Goal: Information Seeking & Learning: Learn about a topic

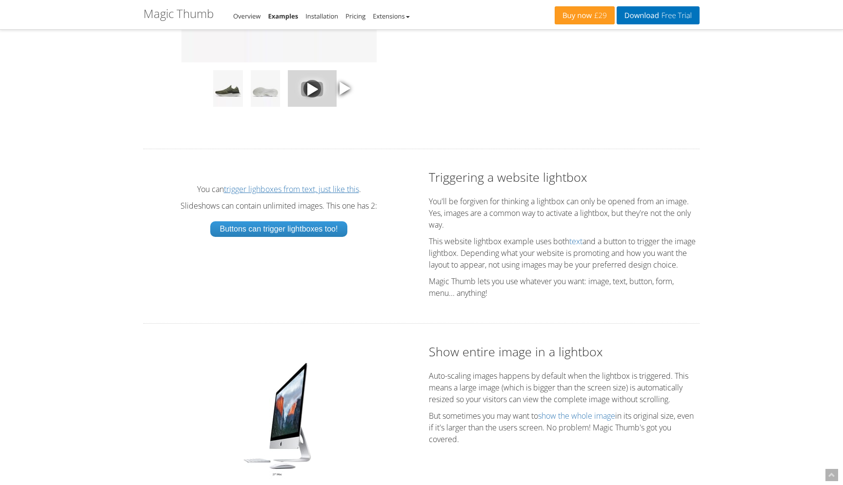
scroll to position [1510, 0]
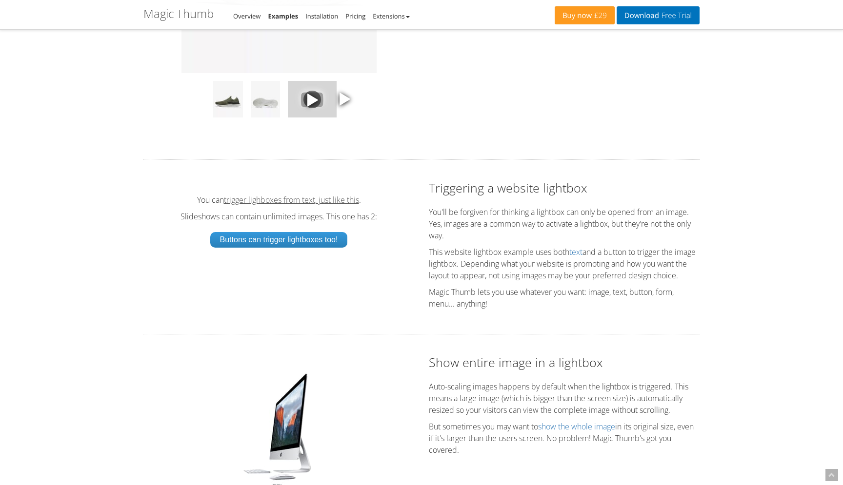
click at [268, 204] on link "trigger lighboxes from text, just like this" at bounding box center [291, 200] width 135 height 8
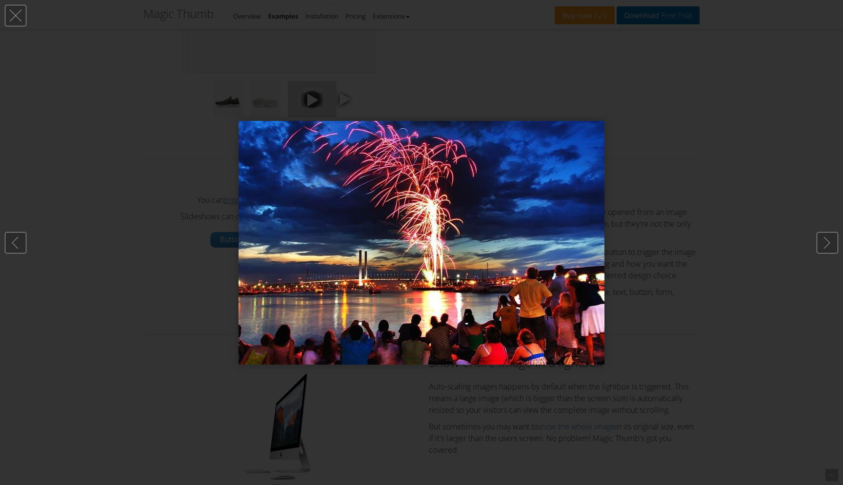
click at [27, 19] on div at bounding box center [421, 242] width 843 height 485
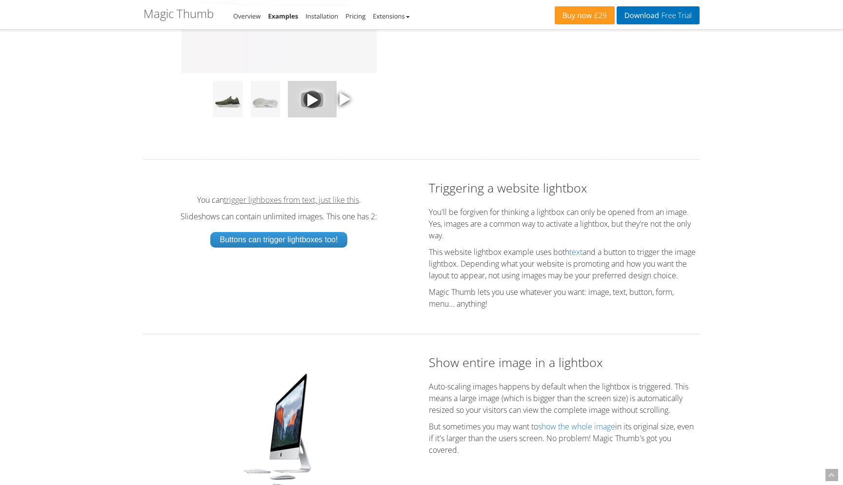
click at [308, 204] on link "trigger lighboxes from text, just like this" at bounding box center [291, 200] width 135 height 8
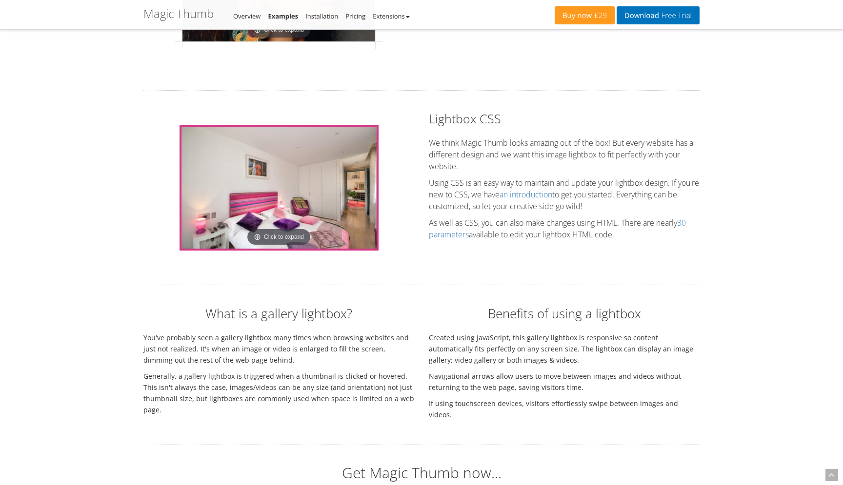
scroll to position [2462, 0]
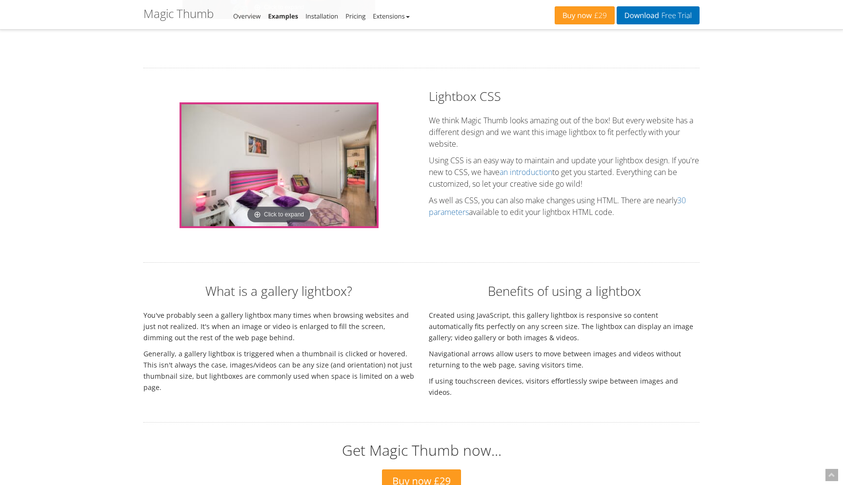
click at [297, 221] on img at bounding box center [278, 165] width 195 height 122
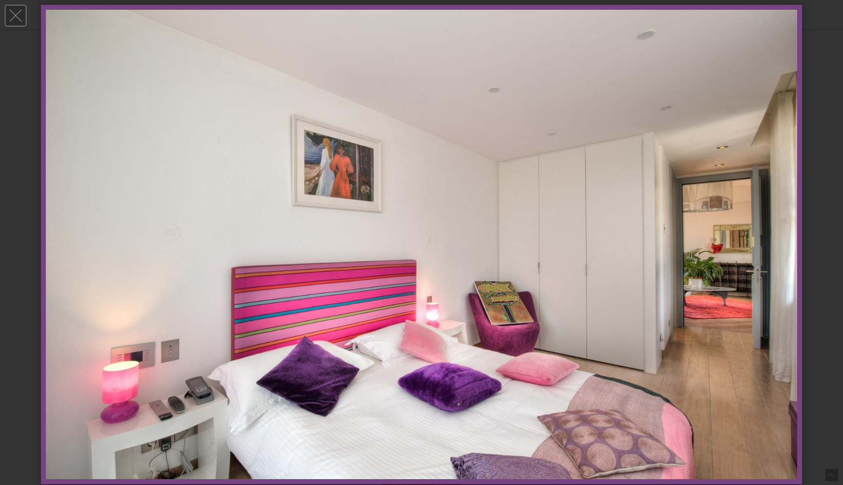
scroll to position [2505, 0]
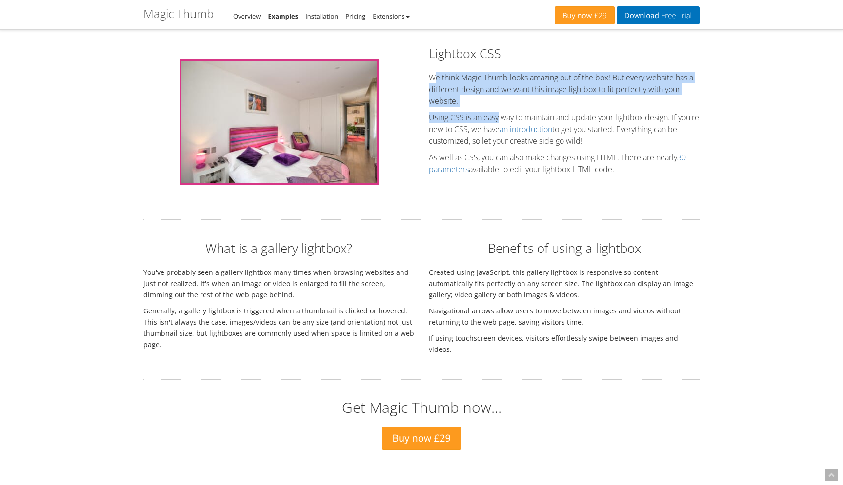
drag, startPoint x: 434, startPoint y: 99, endPoint x: 499, endPoint y: 131, distance: 72.0
click at [499, 131] on div "Lightbox CSS We think Magic Thumb looks amazing out of the box! But every websi…" at bounding box center [563, 112] width 285 height 135
click at [552, 135] on link "an introduction" at bounding box center [525, 129] width 53 height 11
click at [462, 175] on link "30 parameters" at bounding box center [557, 163] width 257 height 22
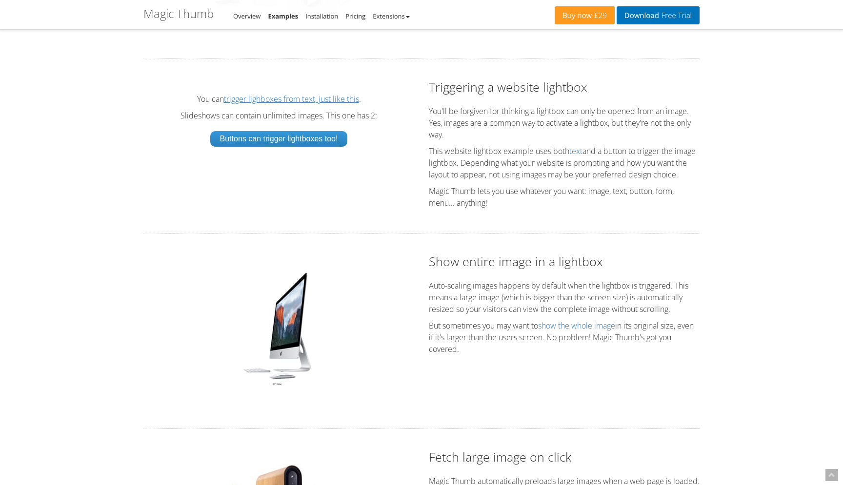
scroll to position [1609, 0]
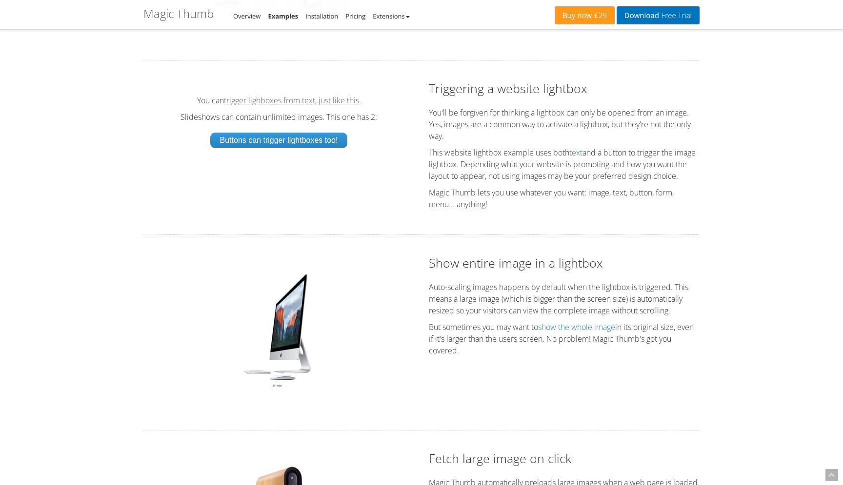
click at [336, 104] on link "trigger lighboxes from text, just like this" at bounding box center [291, 101] width 135 height 8
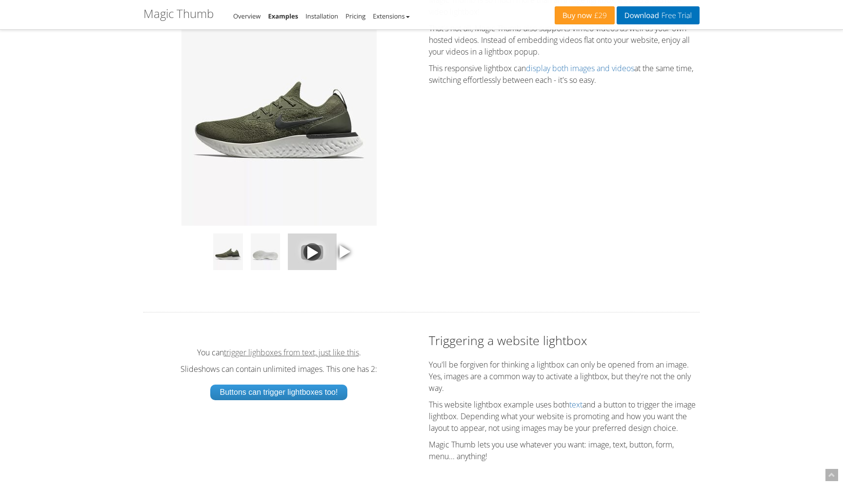
scroll to position [1338, 0]
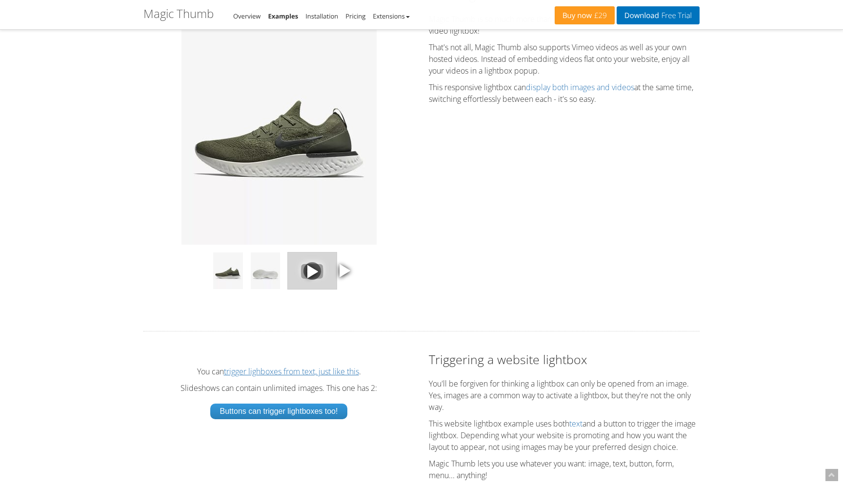
click at [313, 279] on span at bounding box center [312, 271] width 15 height 15
click at [346, 278] on span at bounding box center [344, 270] width 15 height 15
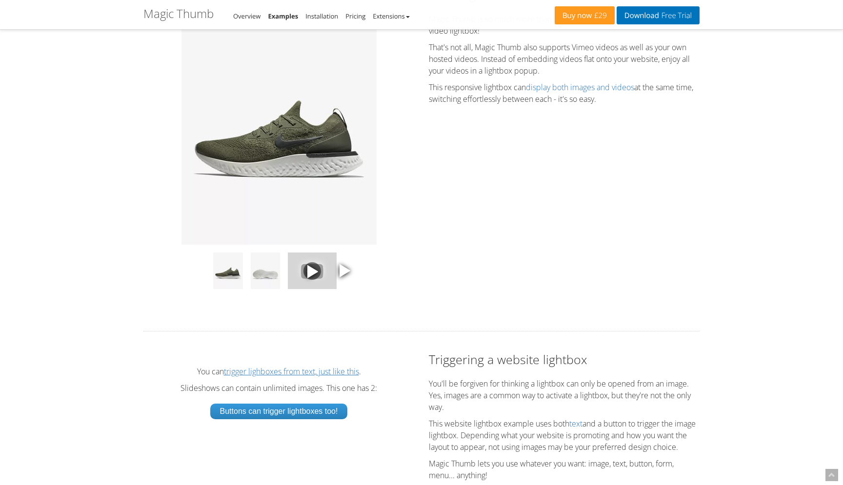
click at [346, 278] on span at bounding box center [344, 270] width 15 height 15
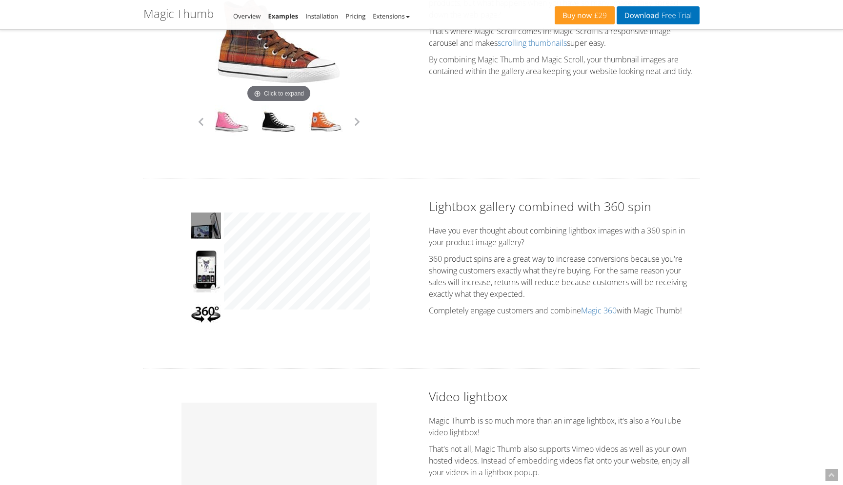
scroll to position [934, 0]
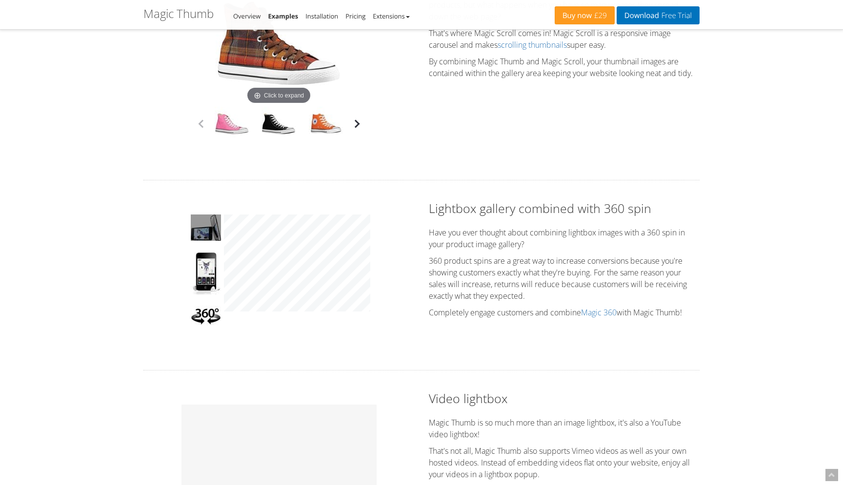
click at [358, 123] on button "button" at bounding box center [357, 124] width 15 height 15
click at [202, 326] on img at bounding box center [206, 316] width 30 height 20
click at [208, 282] on img at bounding box center [206, 273] width 30 height 42
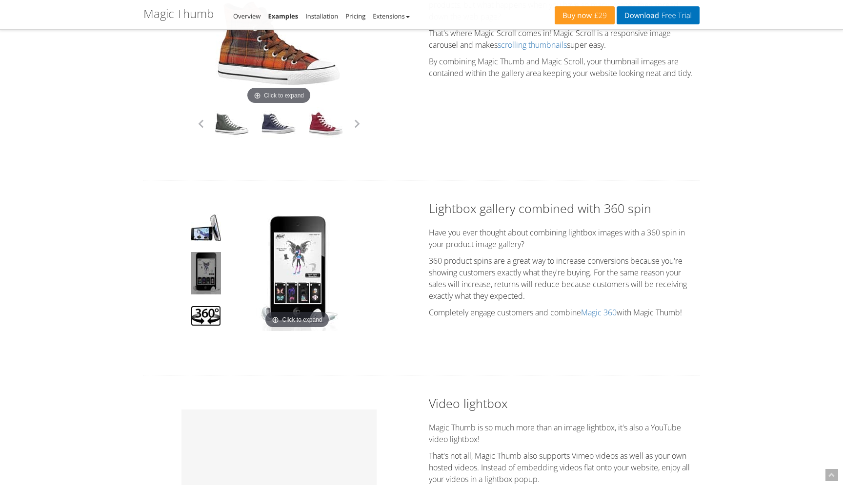
click at [207, 320] on img at bounding box center [206, 316] width 30 height 20
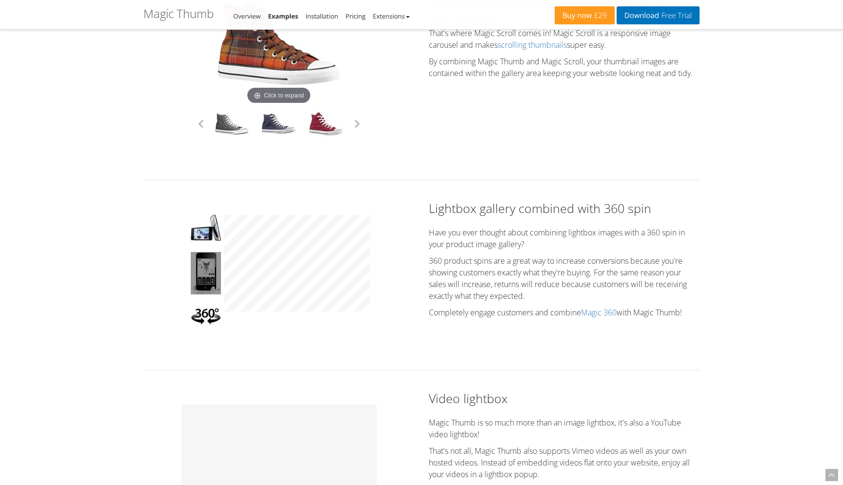
click at [186, 241] on div "Click to expand" at bounding box center [278, 275] width 271 height 151
click at [205, 241] on img at bounding box center [206, 228] width 30 height 26
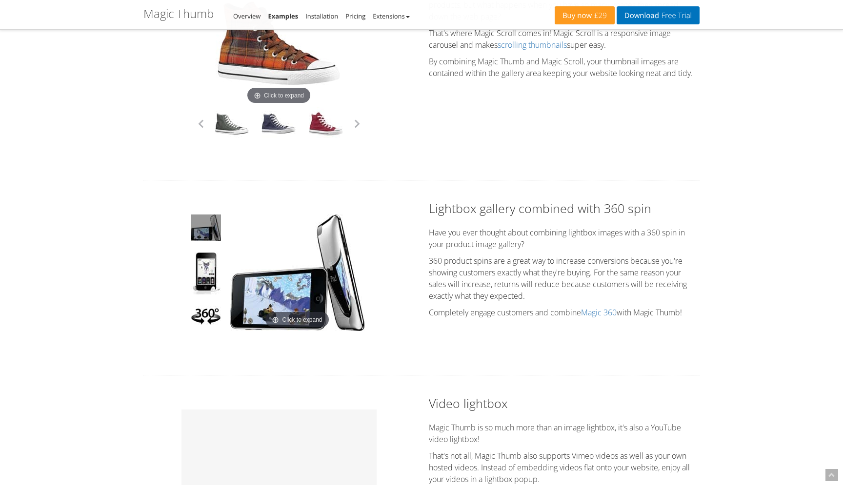
click at [346, 270] on img at bounding box center [297, 273] width 135 height 117
click at [211, 272] on img at bounding box center [206, 273] width 30 height 42
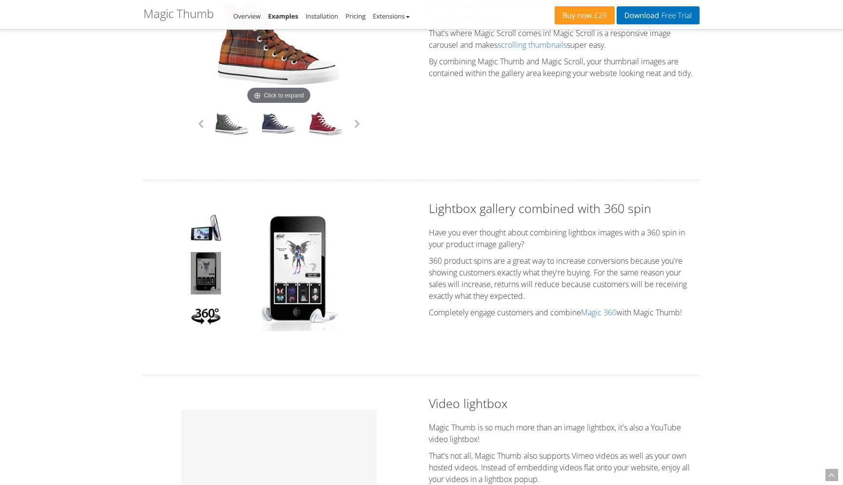
click at [309, 272] on img at bounding box center [297, 273] width 83 height 117
click at [200, 317] on img at bounding box center [206, 316] width 30 height 20
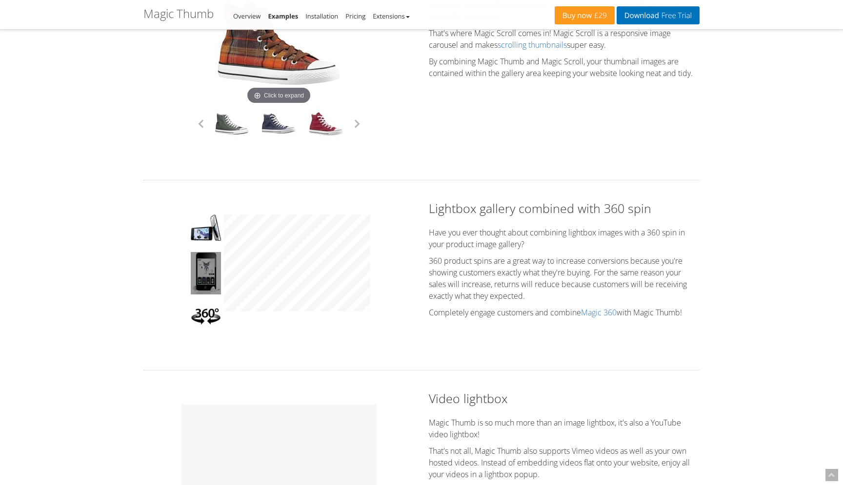
scroll to position [905, 0]
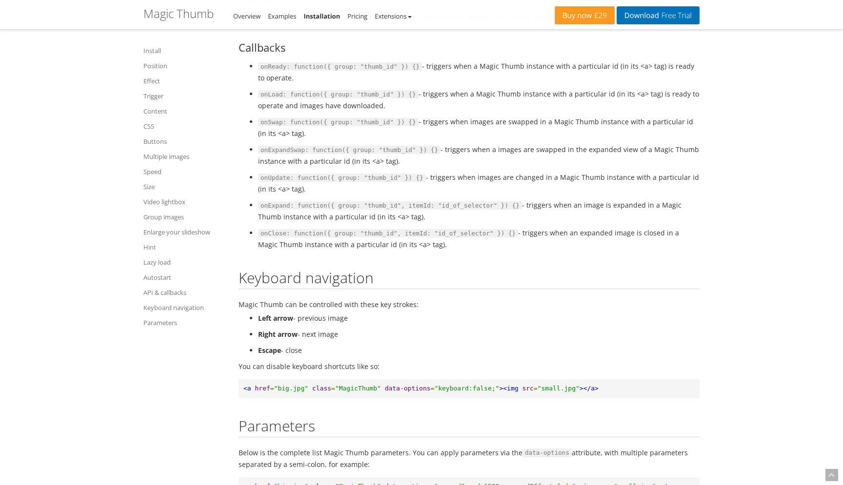
scroll to position [10160, 0]
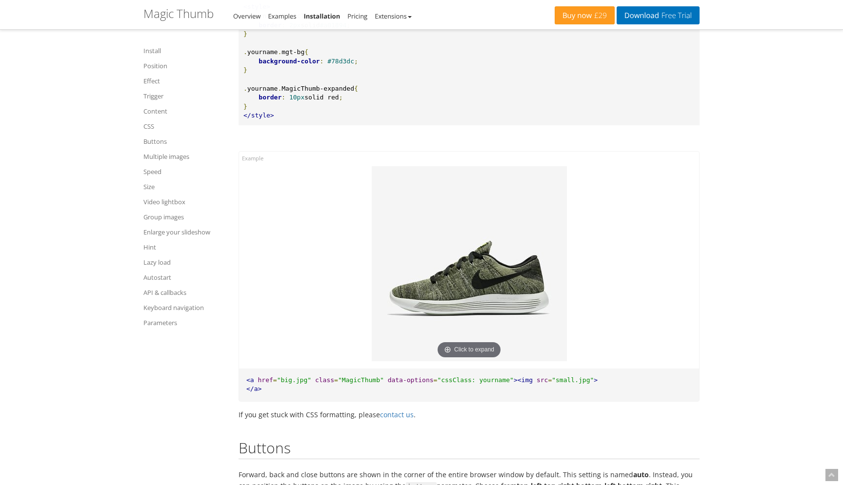
scroll to position [4287, 0]
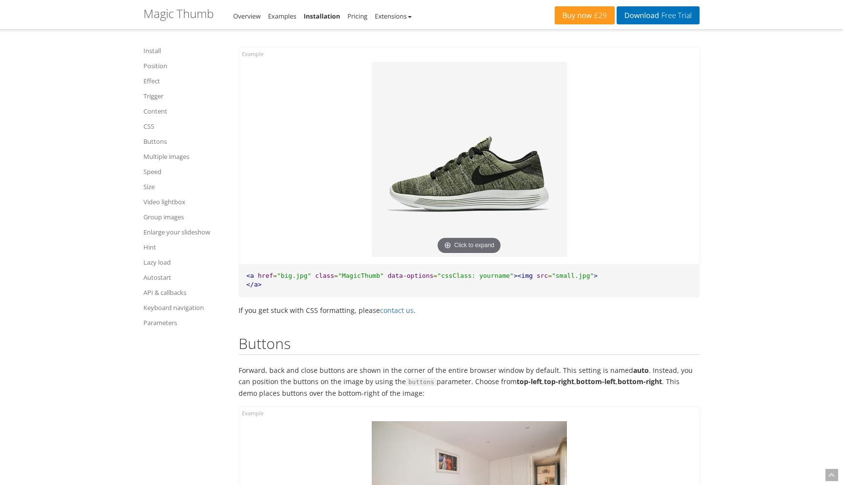
click at [499, 209] on img at bounding box center [469, 159] width 195 height 195
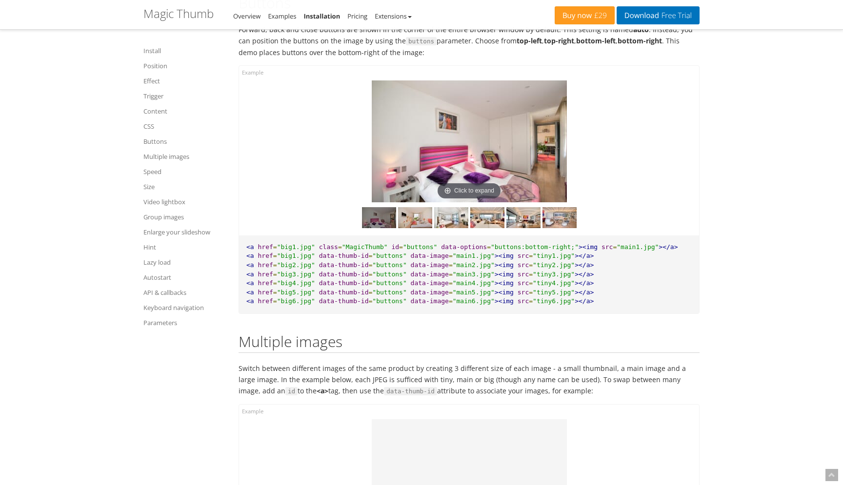
scroll to position [4624, 0]
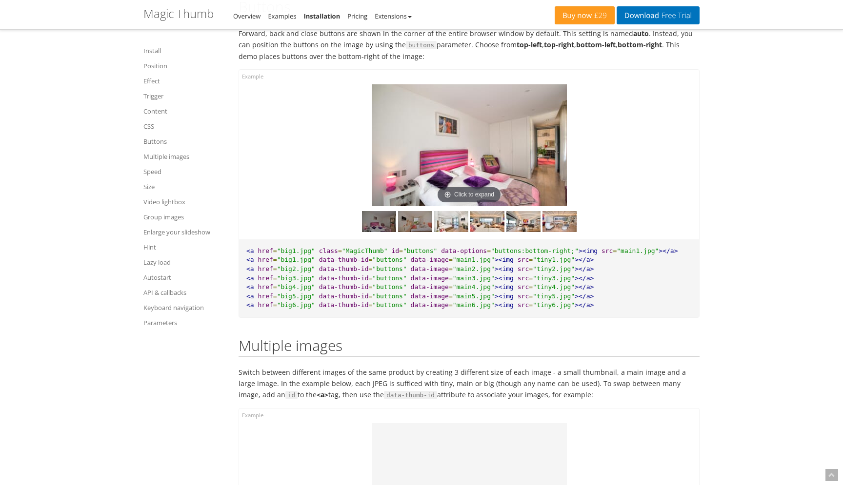
click at [409, 218] on img at bounding box center [415, 221] width 34 height 21
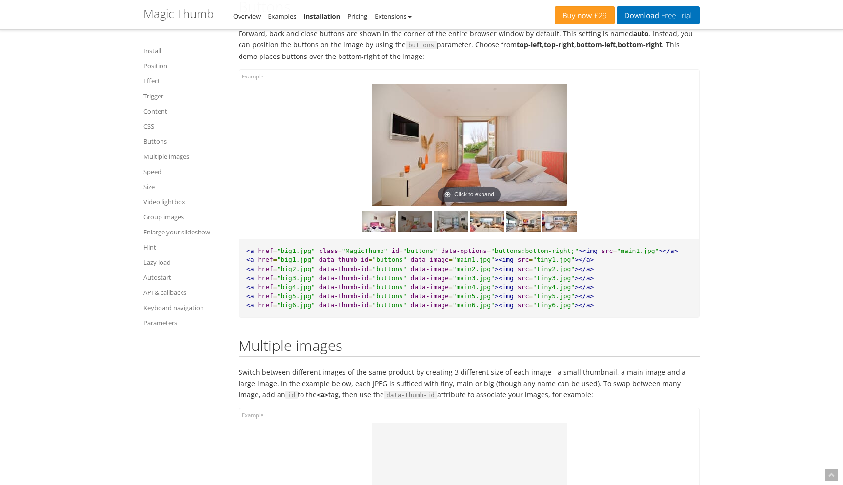
click at [453, 215] on img at bounding box center [451, 221] width 34 height 21
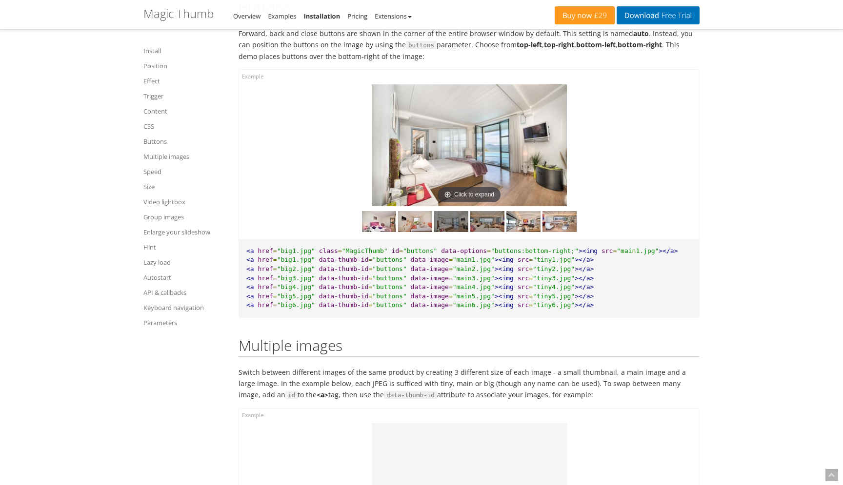
click at [478, 215] on img at bounding box center [487, 221] width 34 height 21
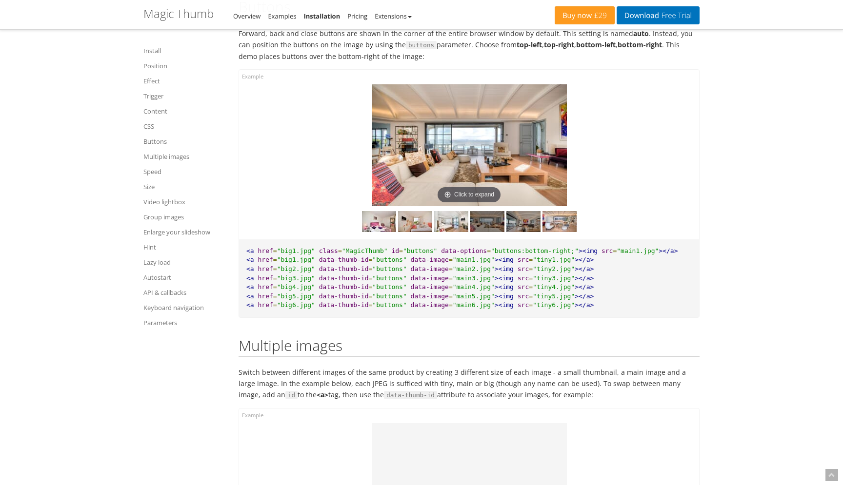
click at [517, 212] on img at bounding box center [523, 221] width 34 height 21
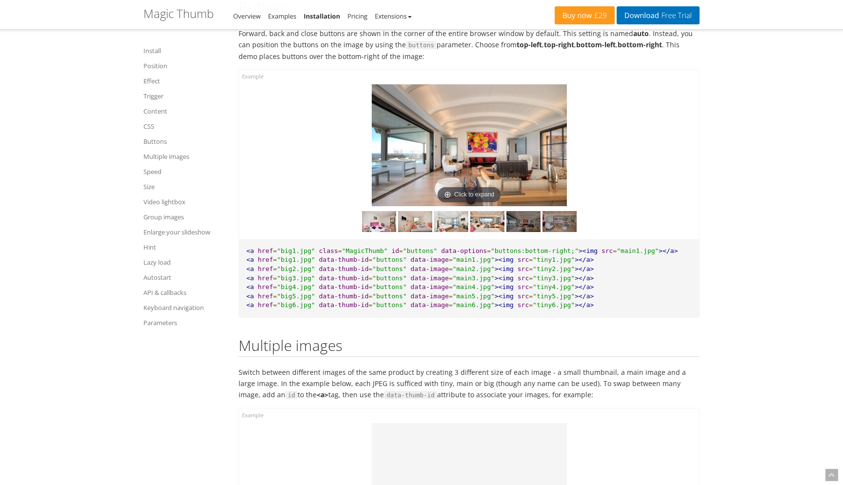
click at [554, 213] on img at bounding box center [559, 221] width 34 height 21
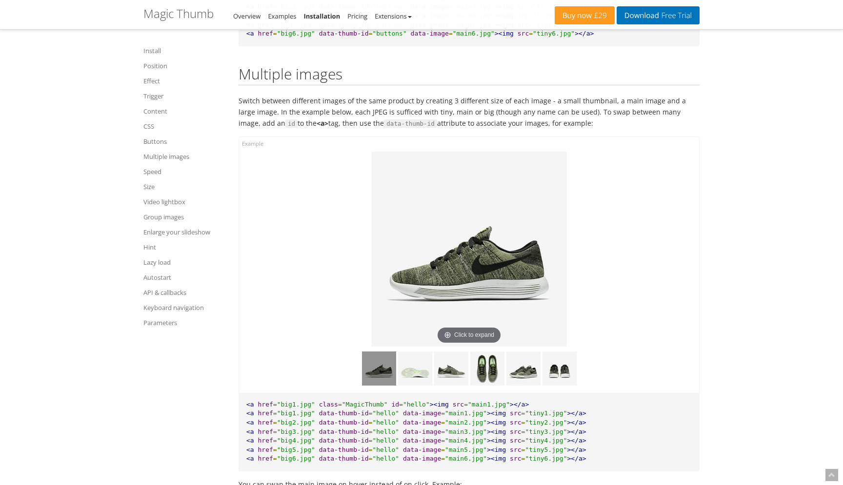
scroll to position [4898, 0]
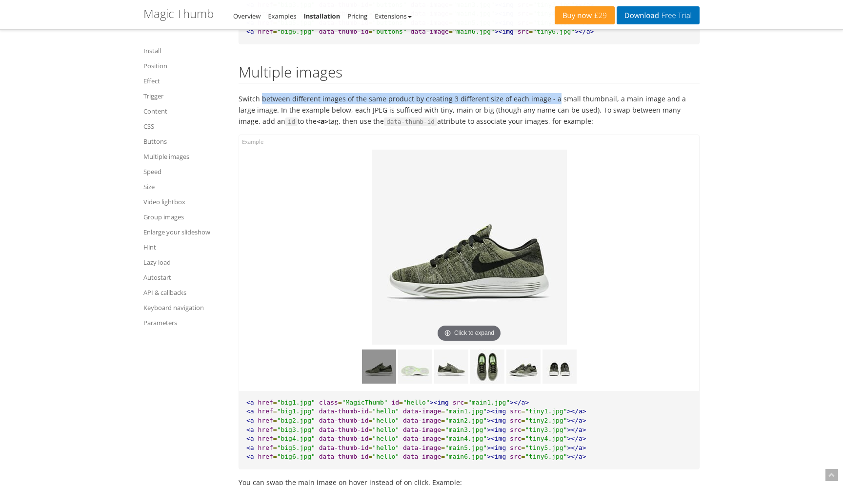
drag, startPoint x: 260, startPoint y: 88, endPoint x: 547, endPoint y: 83, distance: 287.3
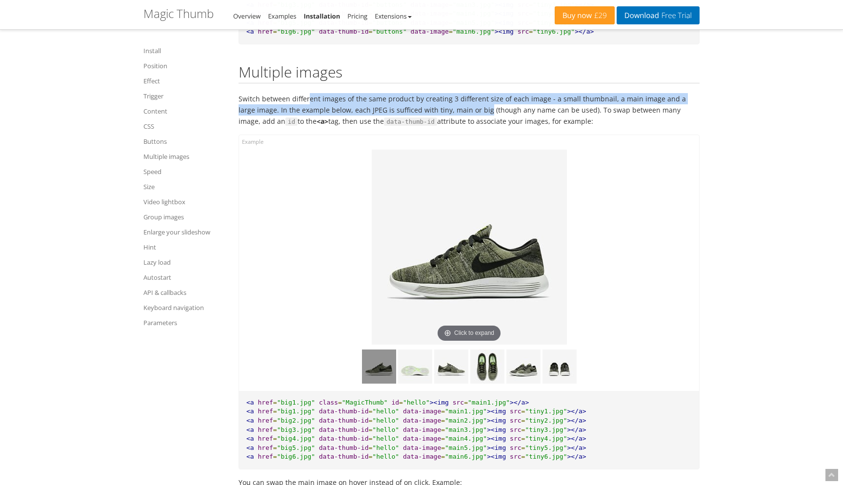
drag, startPoint x: 305, startPoint y: 86, endPoint x: 464, endPoint y: 95, distance: 159.3
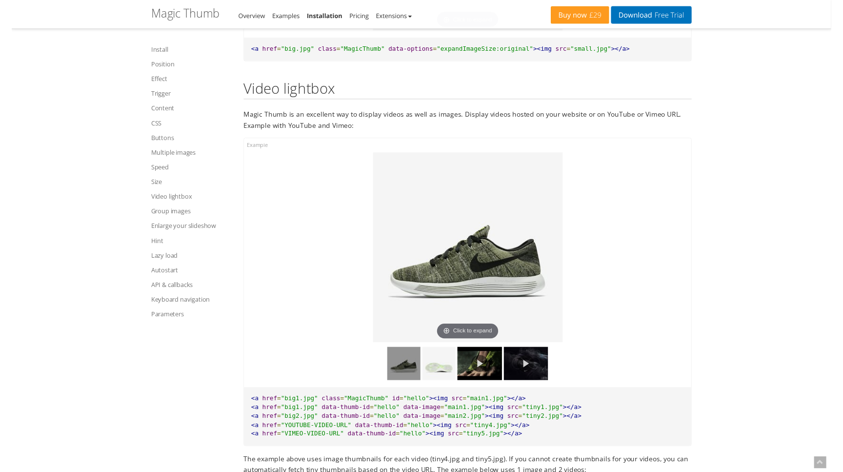
scroll to position [6744, 0]
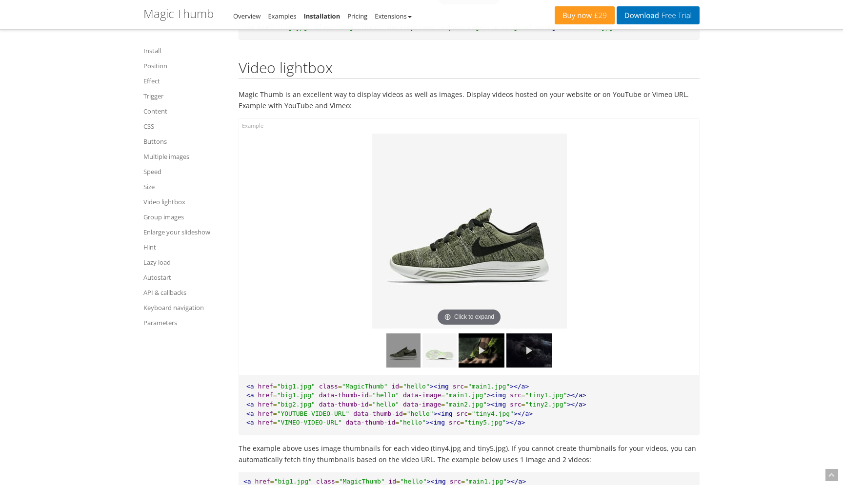
click at [466, 336] on img at bounding box center [480, 351] width 45 height 34
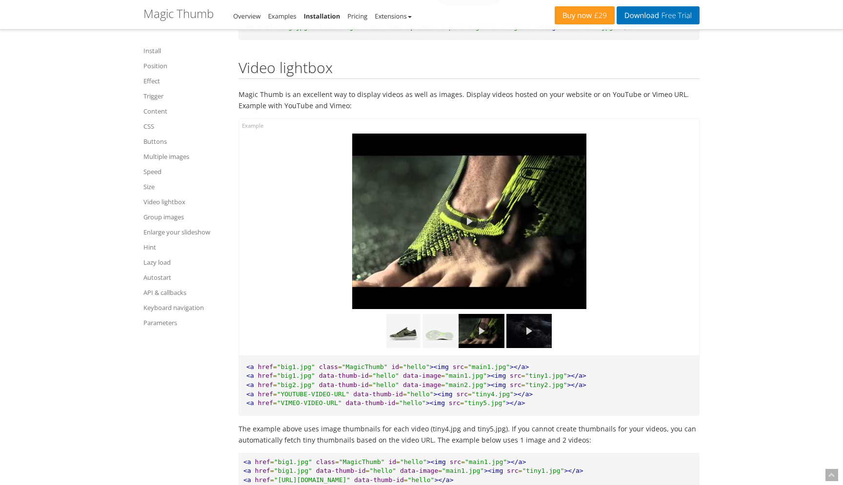
click at [532, 315] on link at bounding box center [528, 331] width 45 height 34
